Goal: Use online tool/utility: Utilize a website feature to perform a specific function

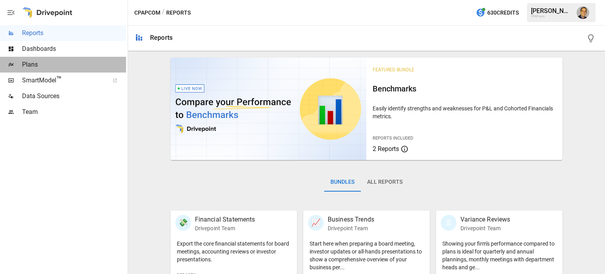
click at [29, 67] on span "Plans" at bounding box center [74, 64] width 104 height 9
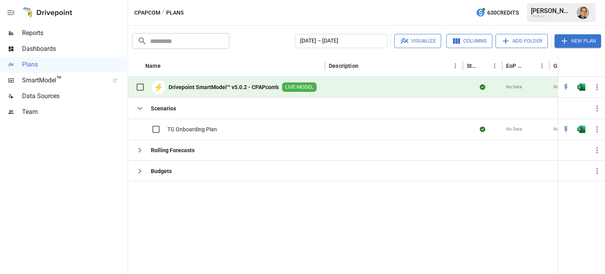
click at [197, 90] on b "Drivepoint SmartModel™ v5.0.2 - CPAPcom's" at bounding box center [224, 87] width 110 height 8
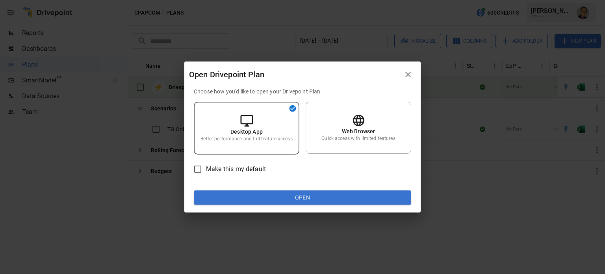
click at [262, 194] on button "Open" at bounding box center [302, 197] width 217 height 14
